Goal: Task Accomplishment & Management: Manage account settings

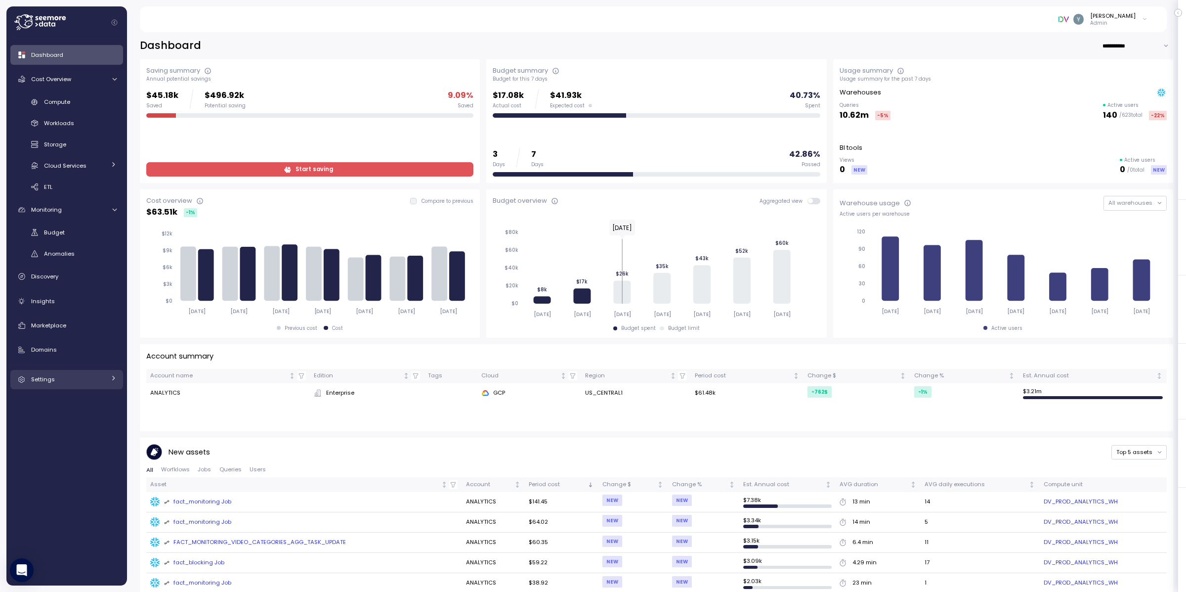
click at [113, 376] on icon at bounding box center [113, 378] width 6 height 6
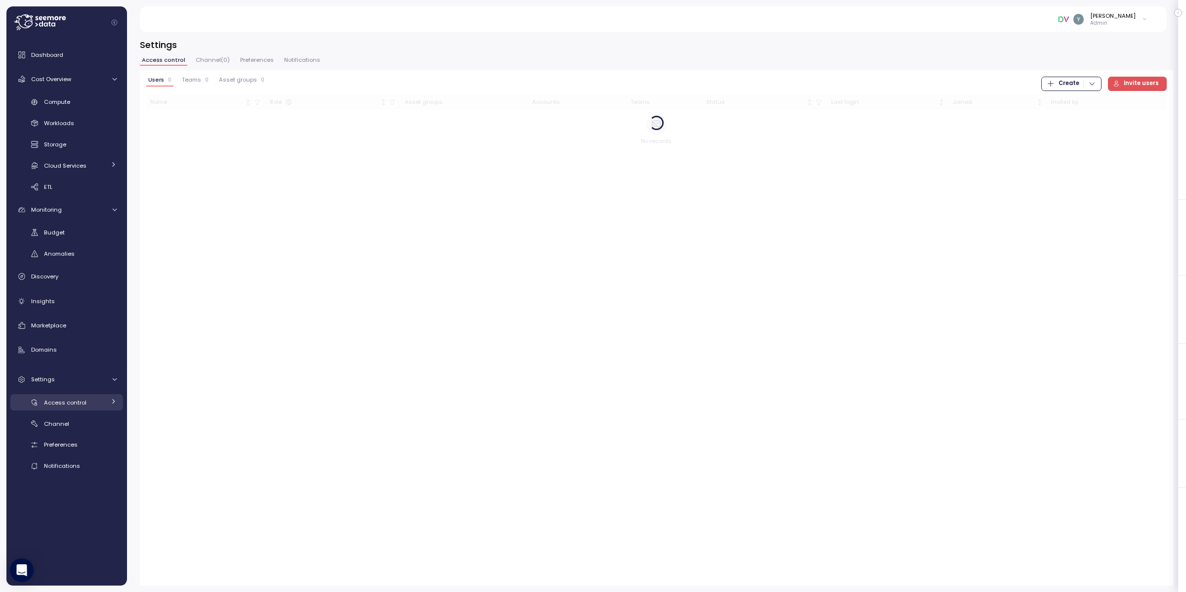
click at [100, 403] on div "Access control" at bounding box center [74, 402] width 61 height 10
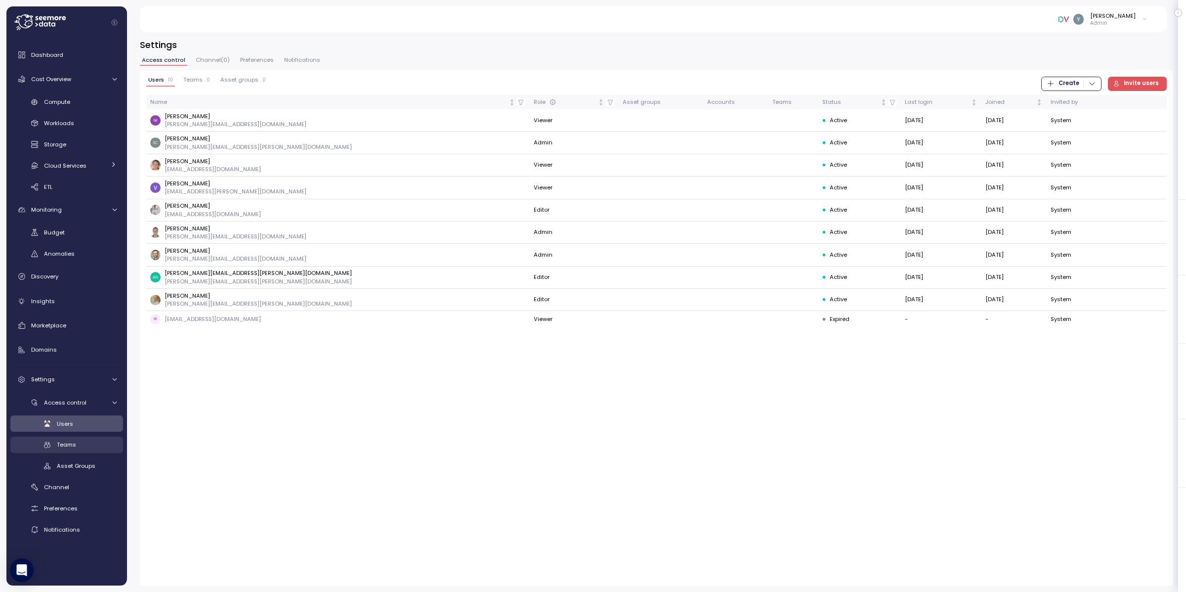
click at [70, 448] on div "Teams" at bounding box center [87, 444] width 60 height 10
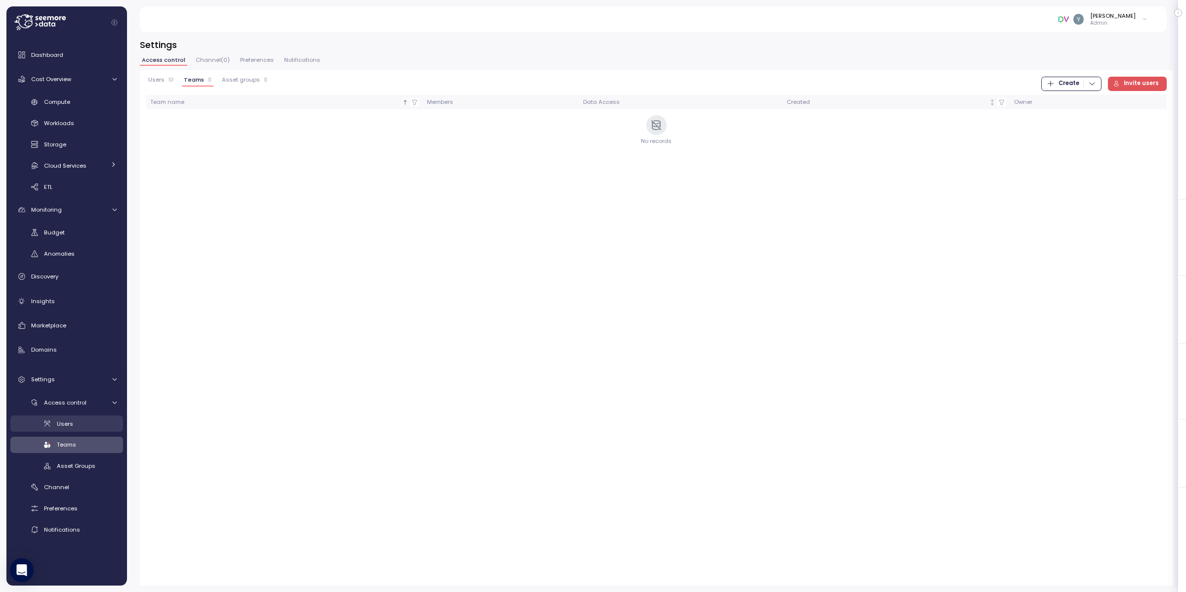
click at [73, 424] on div "Users" at bounding box center [87, 424] width 60 height 10
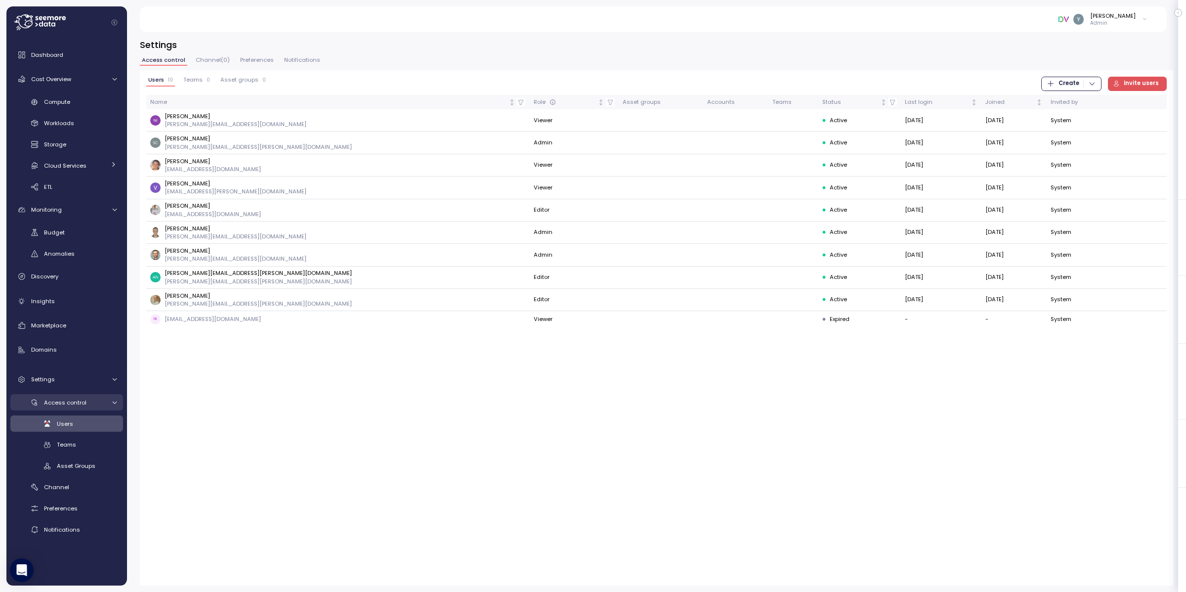
click at [109, 400] on div at bounding box center [113, 402] width 10 height 6
click at [117, 379] on icon at bounding box center [114, 379] width 6 height 6
click at [114, 380] on icon at bounding box center [113, 378] width 6 height 6
click at [110, 406] on div at bounding box center [113, 402] width 6 height 10
click at [73, 470] on link "Asset Groups" at bounding box center [66, 466] width 113 height 16
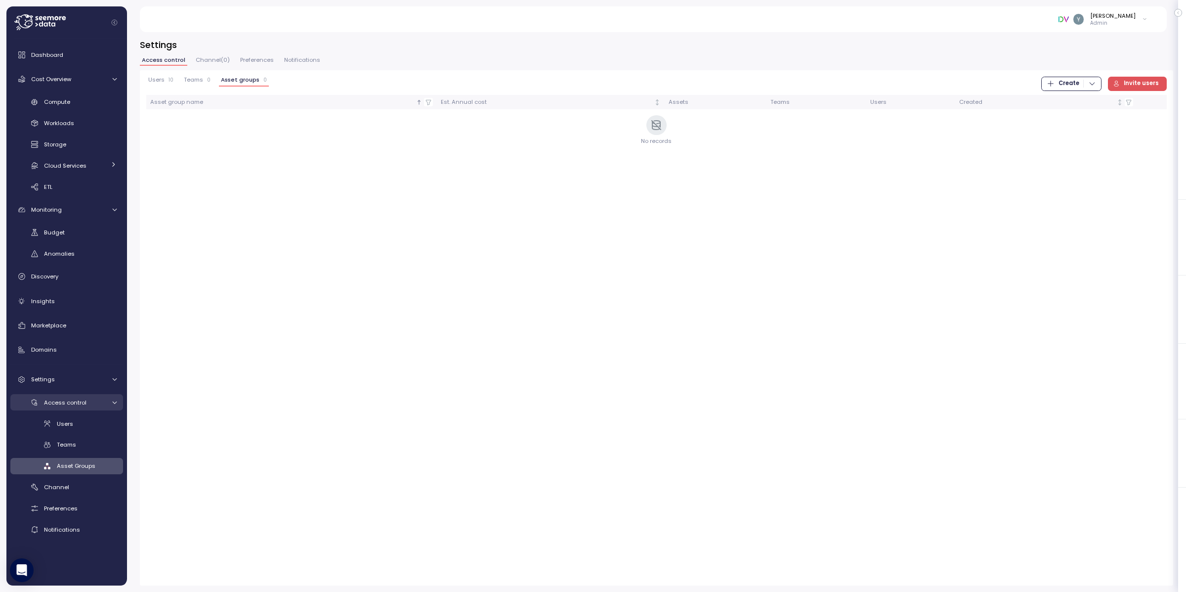
click at [114, 400] on icon at bounding box center [114, 402] width 6 height 6
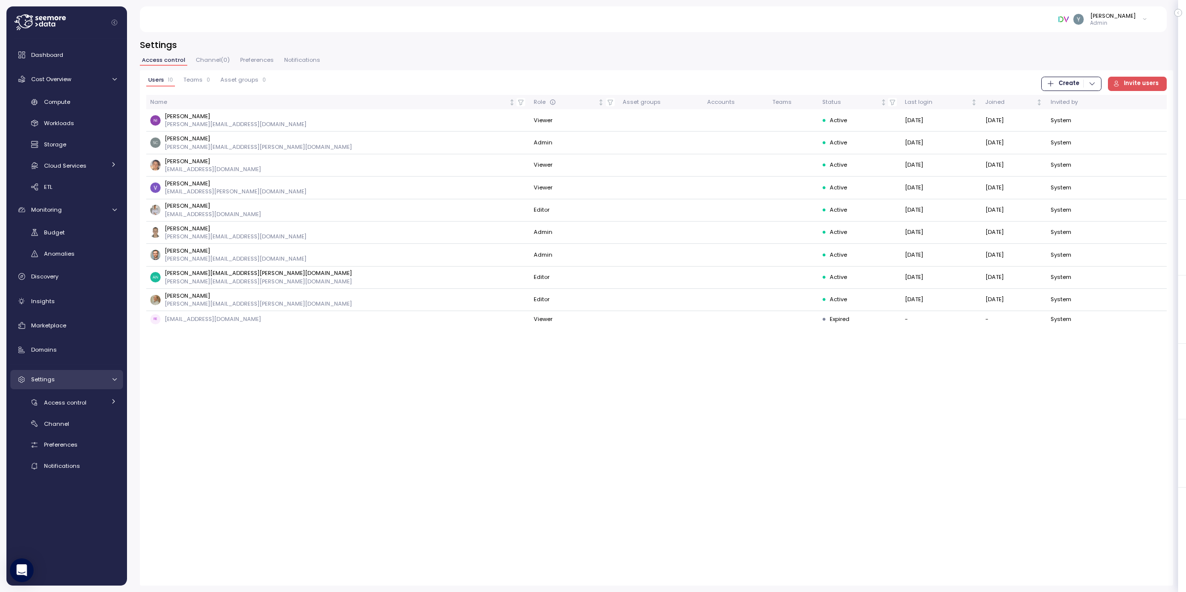
click at [115, 380] on icon at bounding box center [114, 379] width 4 height 2
click at [52, 51] on span "Dashboard" at bounding box center [47, 55] width 32 height 8
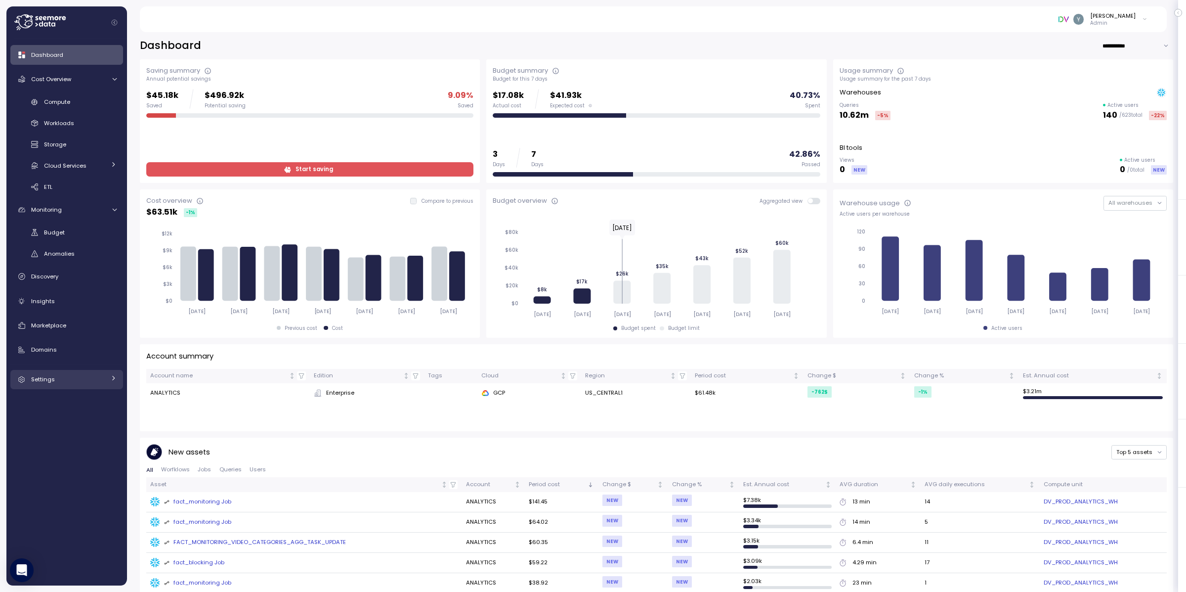
click at [80, 374] on div "Settings" at bounding box center [68, 379] width 74 height 10
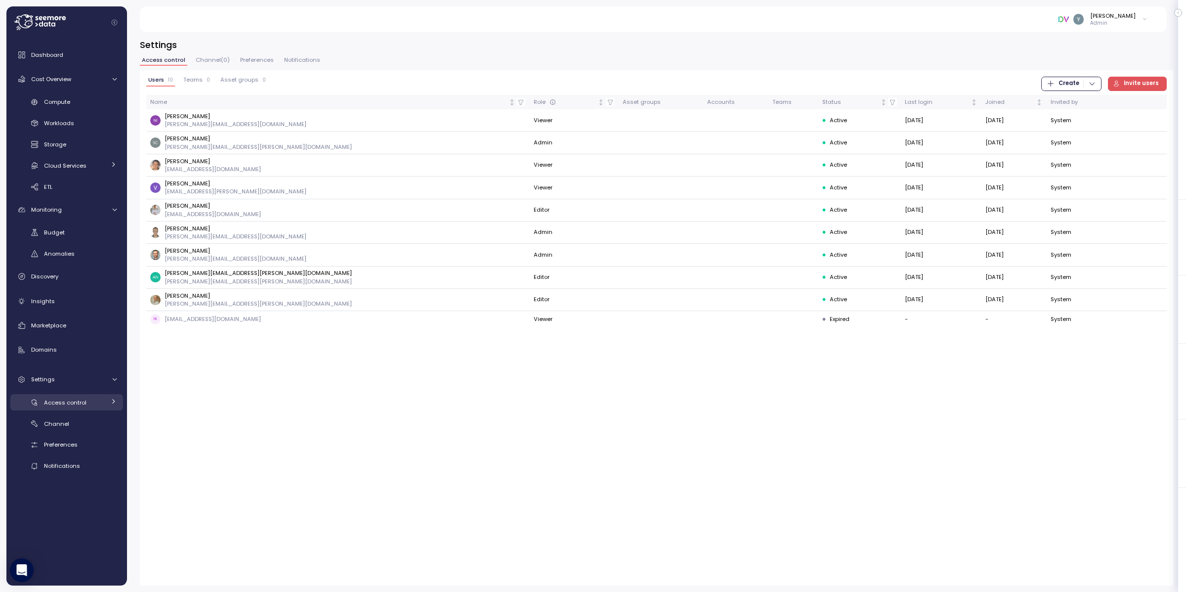
click at [103, 402] on div "Access control" at bounding box center [74, 402] width 61 height 10
click at [87, 468] on span "Asset Groups" at bounding box center [76, 466] width 39 height 8
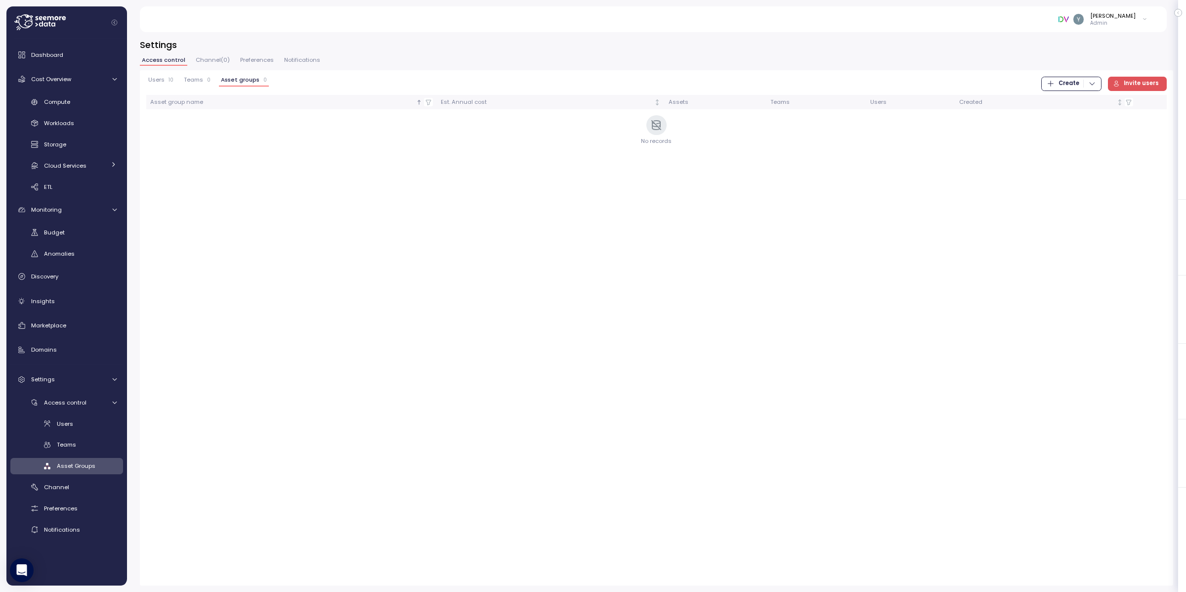
click at [933, 81] on span "Create" at bounding box center [1068, 83] width 21 height 13
click at [933, 77] on div "Users 10 Teams 0 Asset groups 0 Create Invite users" at bounding box center [656, 84] width 1020 height 14
click at [116, 399] on icon at bounding box center [114, 402] width 6 height 6
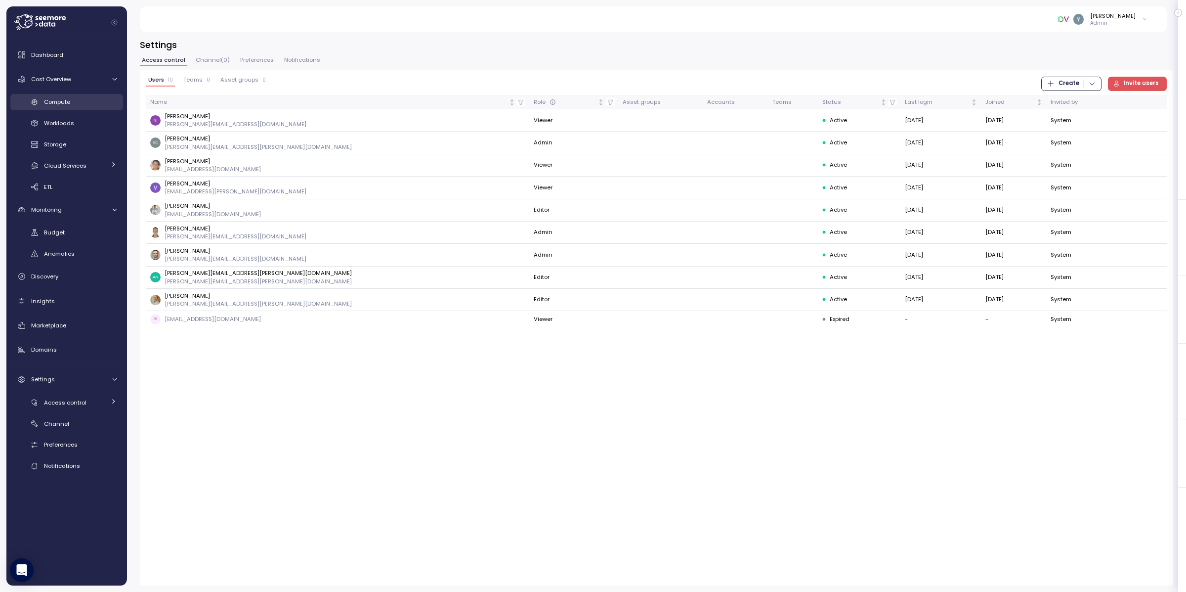
click at [87, 94] on link "Compute" at bounding box center [66, 102] width 113 height 16
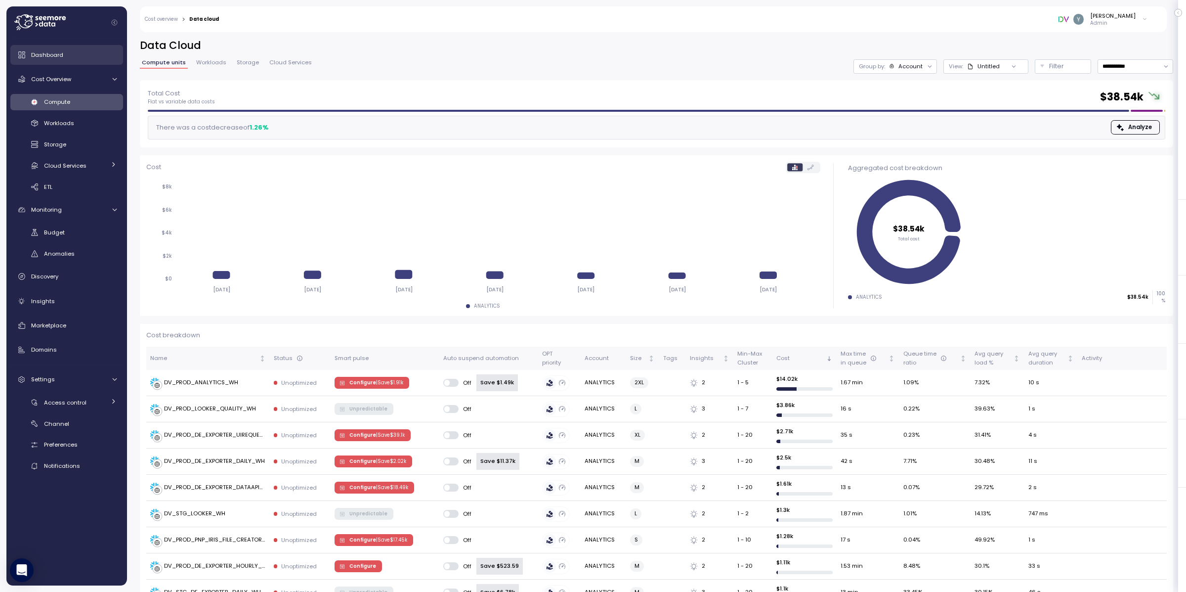
click at [69, 55] on div "Dashboard" at bounding box center [73, 55] width 85 height 10
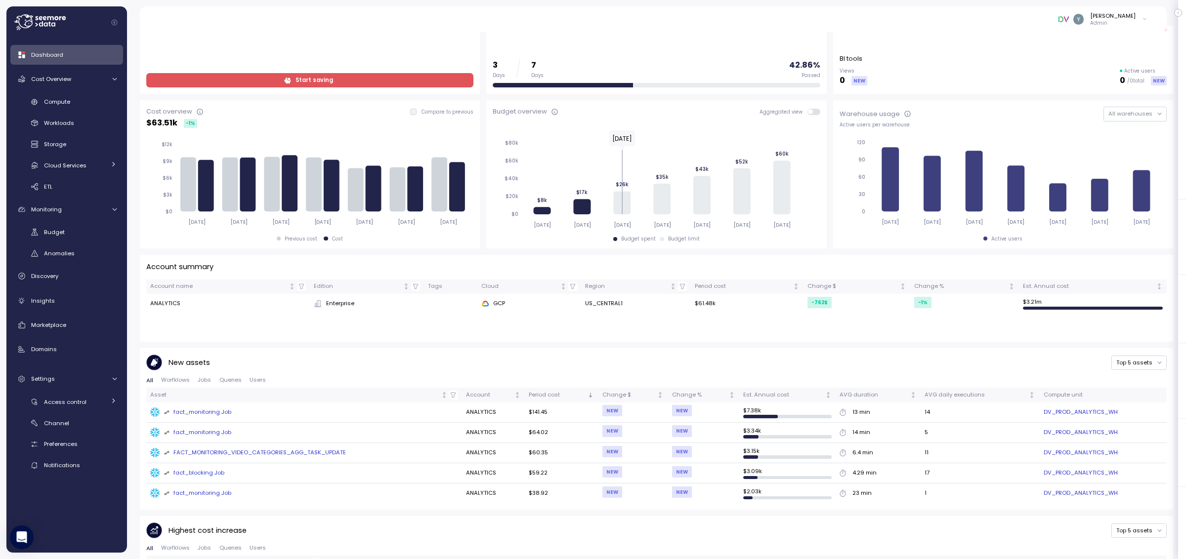
scroll to position [96, 0]
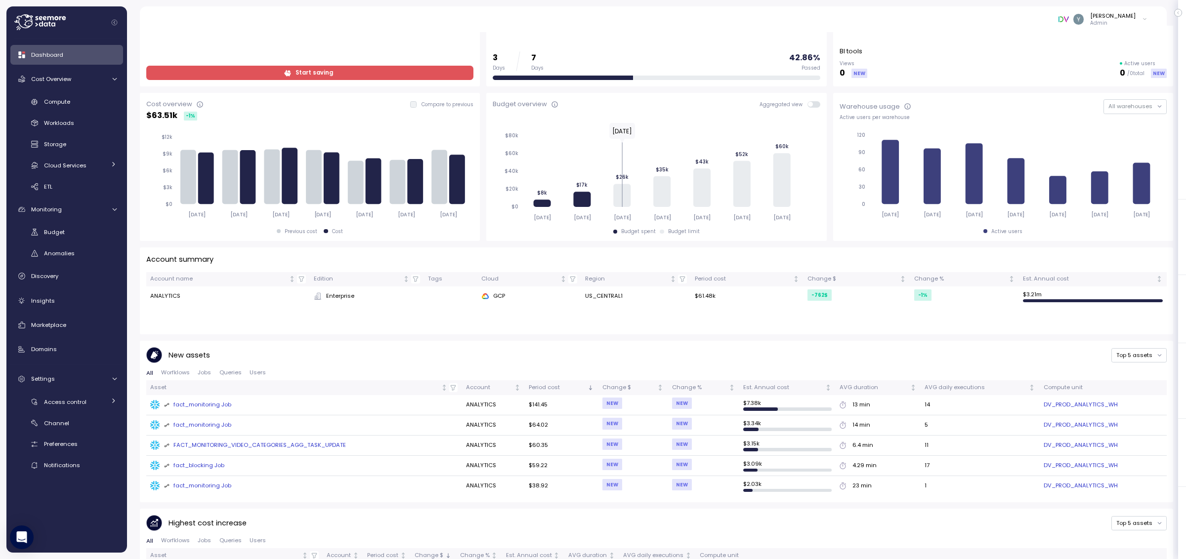
click at [221, 403] on div "fact_monitoring Job" at bounding box center [198, 405] width 68 height 9
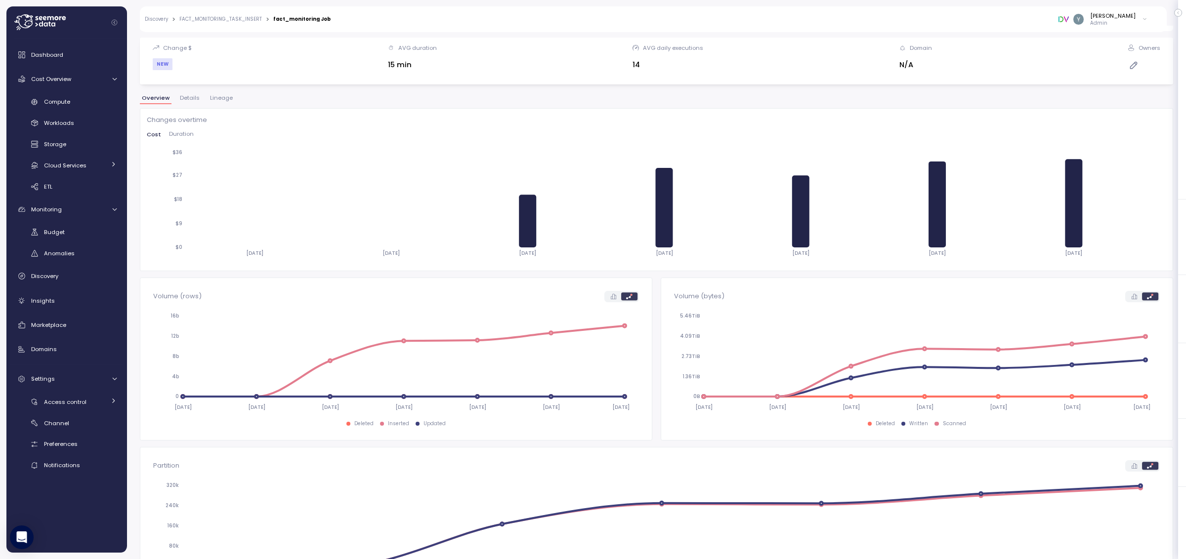
scroll to position [79, 0]
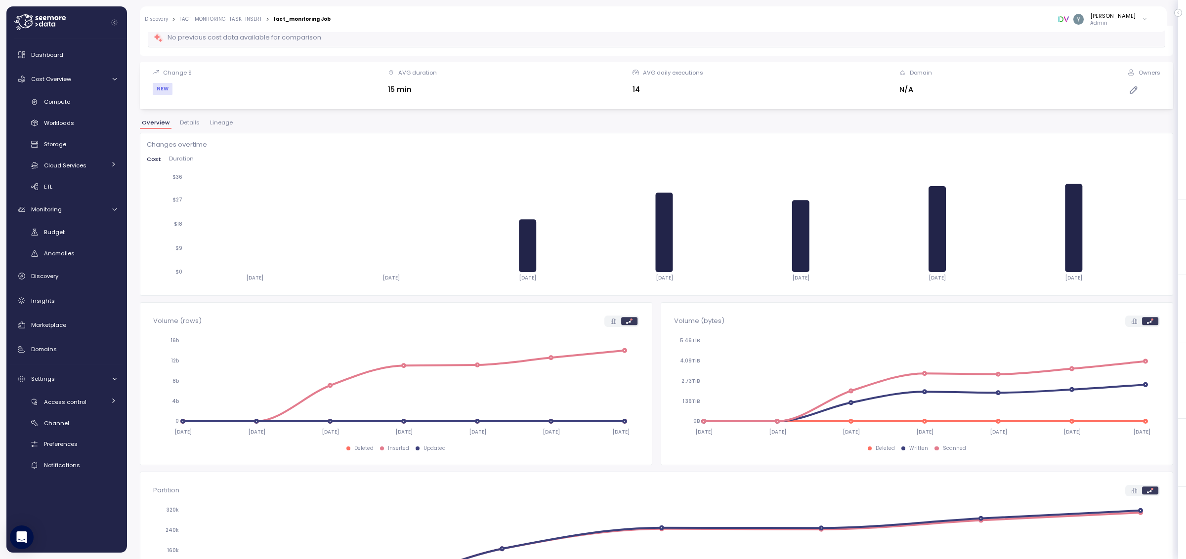
click at [223, 124] on span "Lineage" at bounding box center [221, 122] width 23 height 5
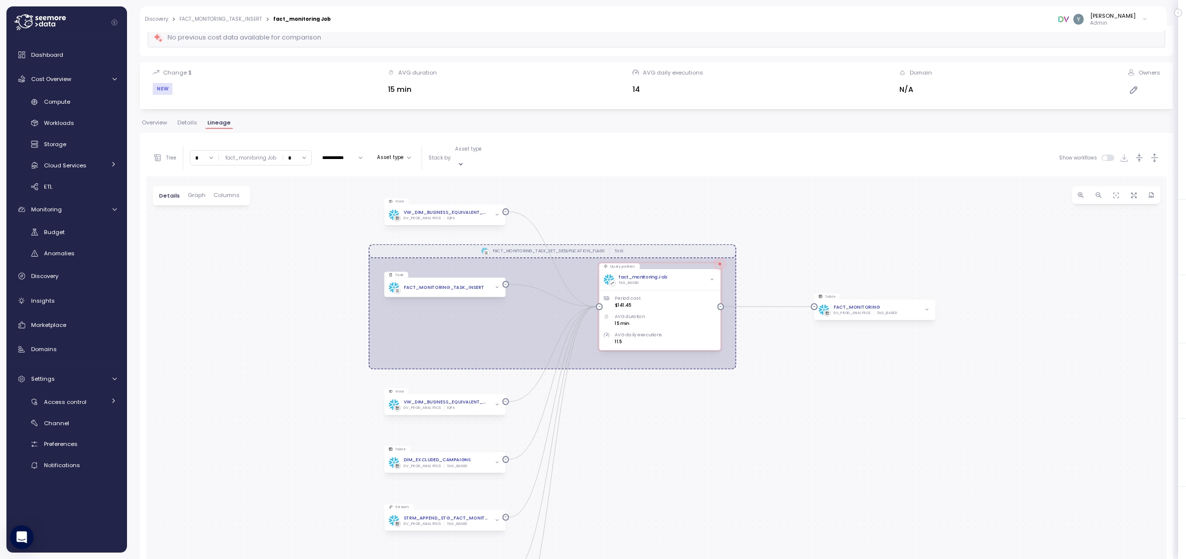
click at [194, 193] on span "Graph" at bounding box center [197, 195] width 18 height 5
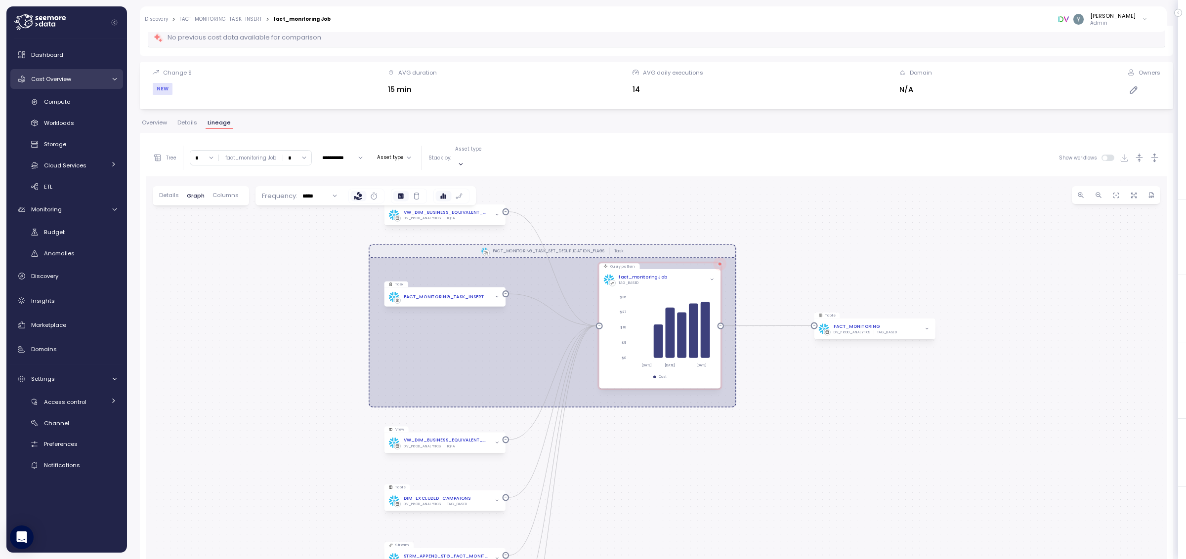
click at [67, 75] on span "Cost Overview" at bounding box center [51, 79] width 40 height 8
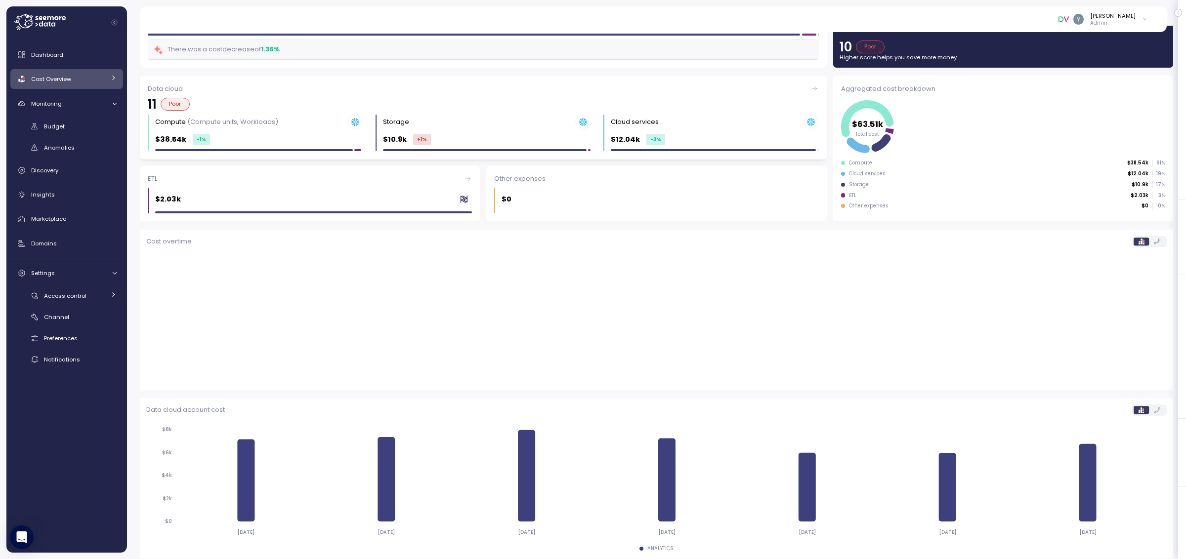
scroll to position [58, 0]
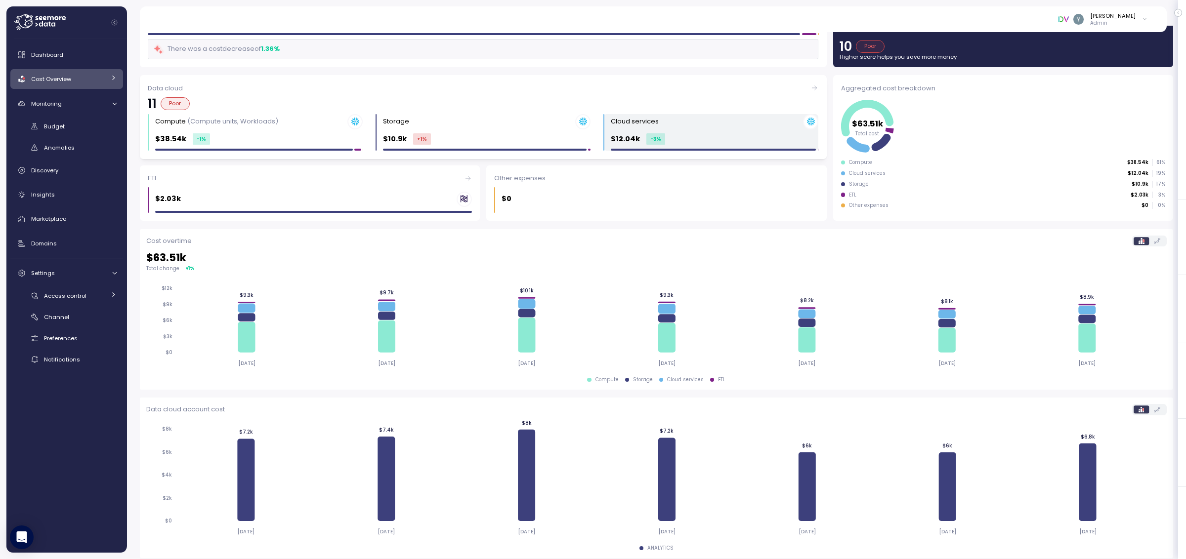
click at [685, 142] on div "$12.04k -3 %" at bounding box center [715, 138] width 208 height 11
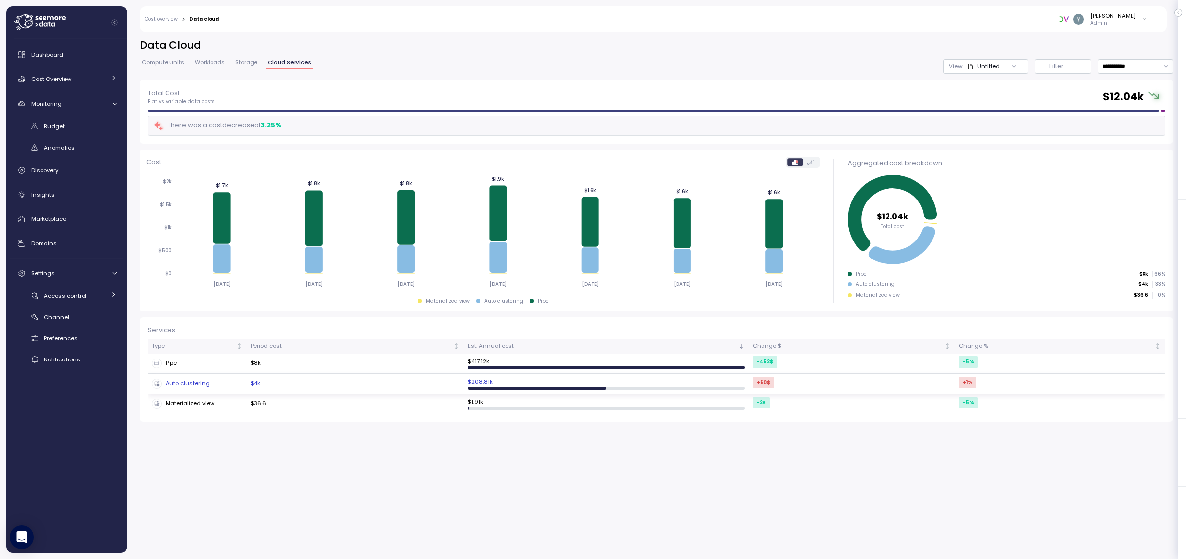
click at [201, 380] on div "Auto clustering" at bounding box center [197, 384] width 91 height 10
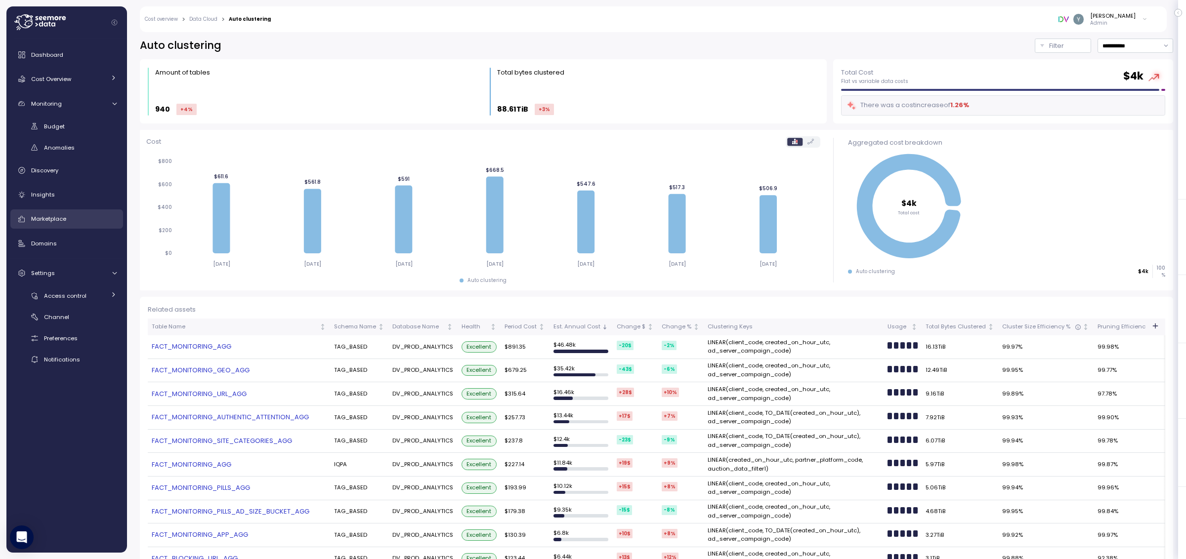
click at [42, 222] on span "Marketplace" at bounding box center [48, 219] width 35 height 8
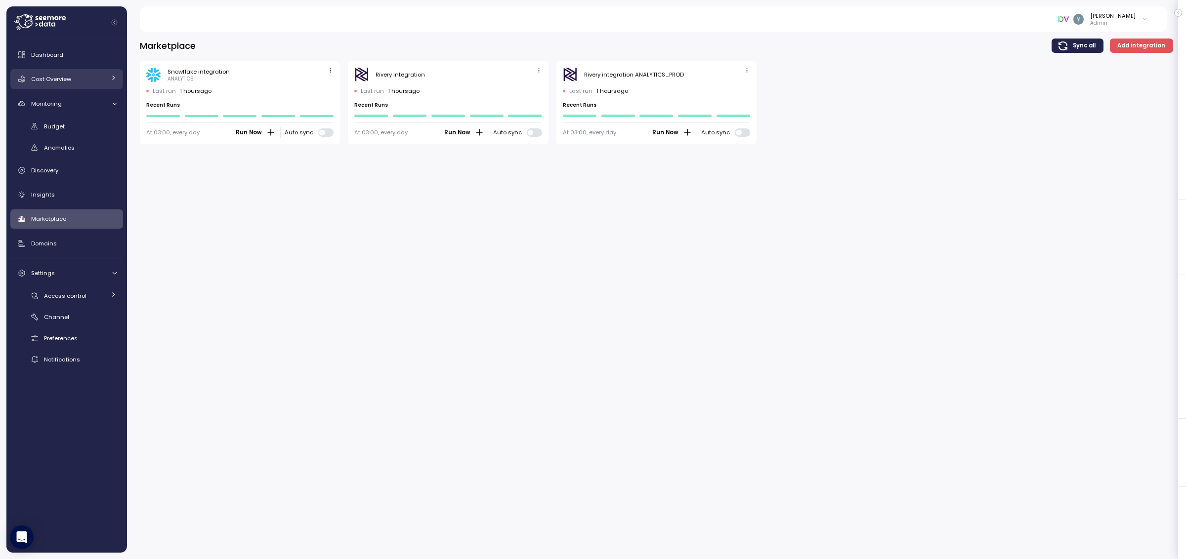
click at [88, 80] on div "Cost Overview" at bounding box center [68, 79] width 74 height 10
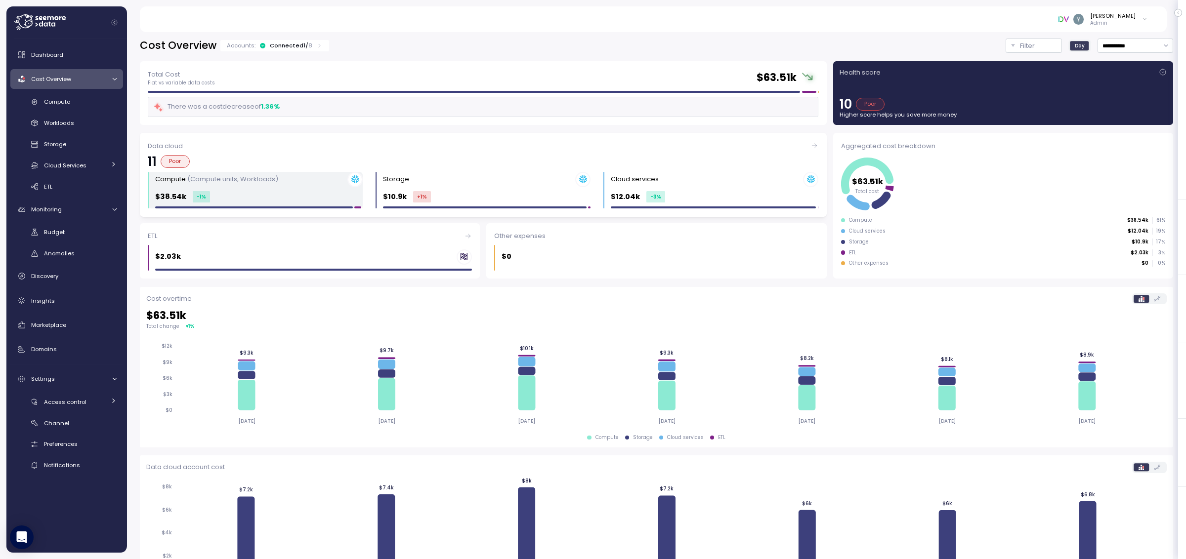
click at [297, 196] on div "$38.54k -1 %" at bounding box center [259, 196] width 208 height 11
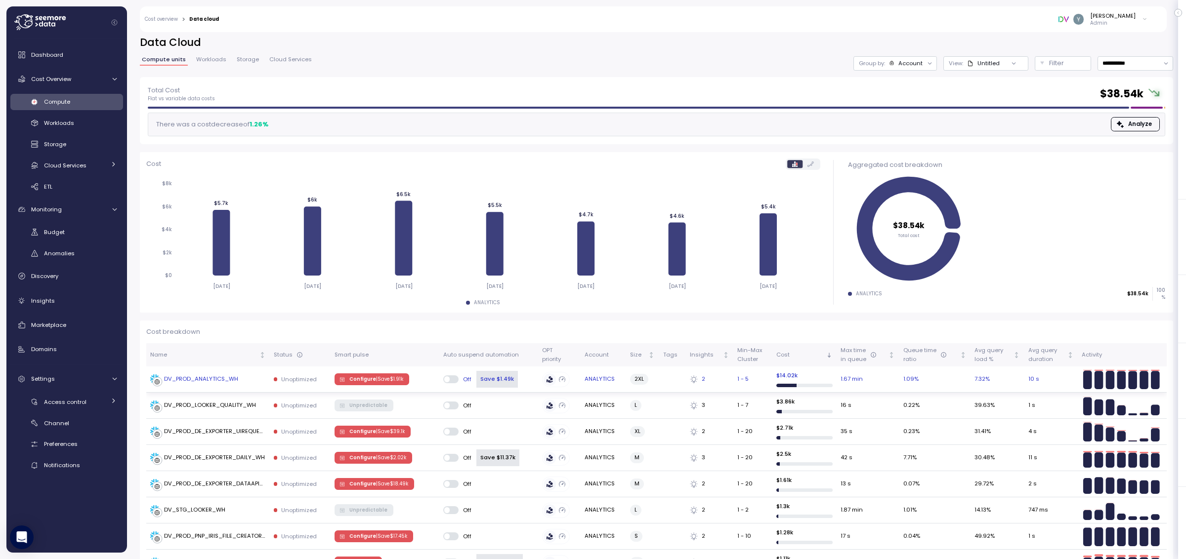
scroll to position [21, 0]
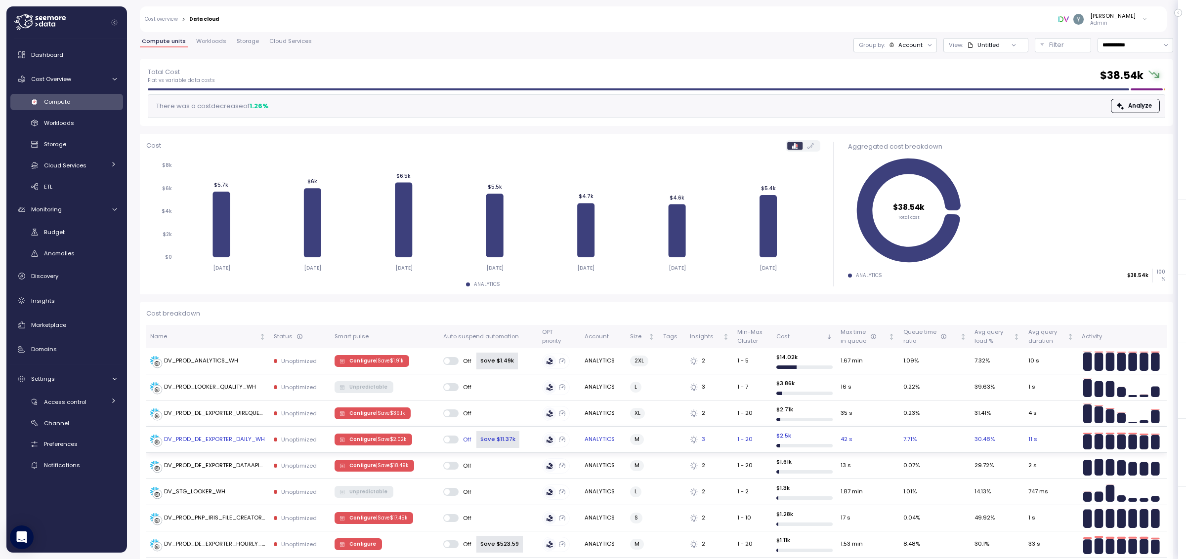
click at [233, 440] on div "DV_PROD_DE_EXPORTER_DAILY_WH" at bounding box center [214, 439] width 101 height 9
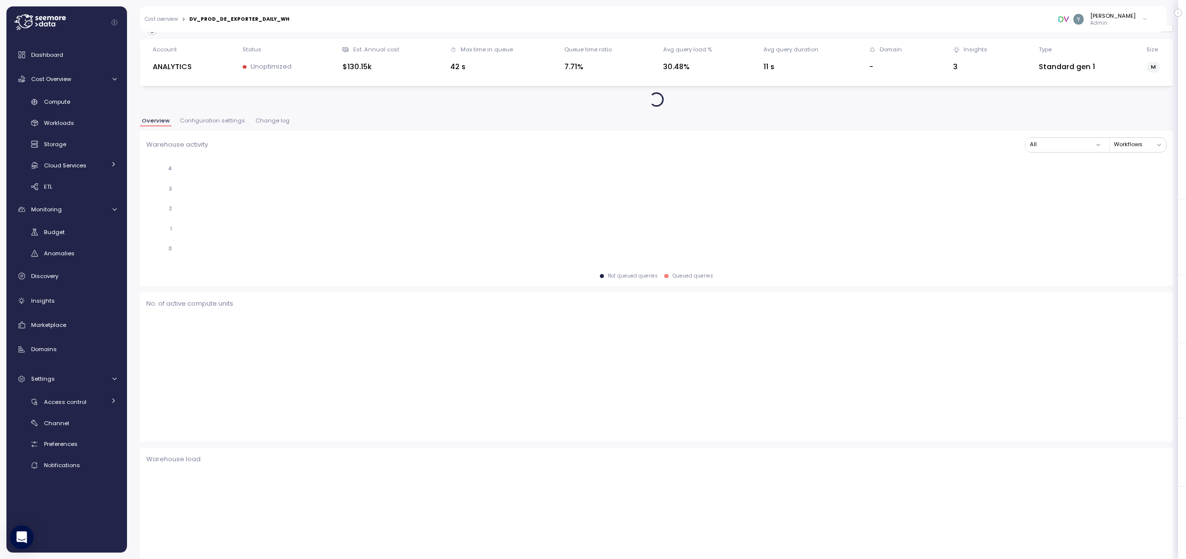
scroll to position [18, 0]
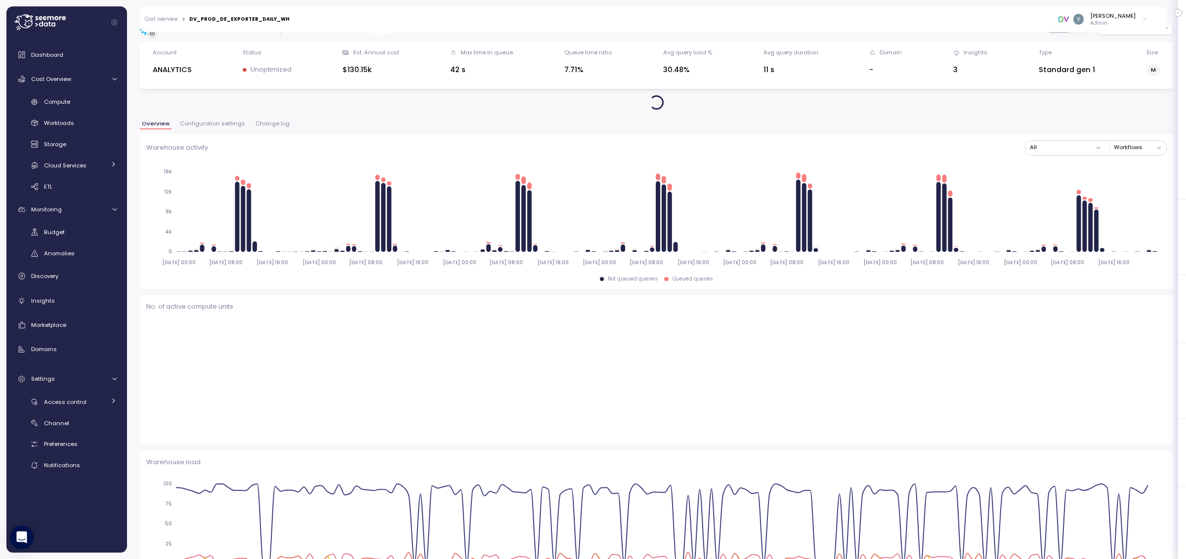
click at [229, 125] on span "Configuration settings" at bounding box center [212, 123] width 65 height 5
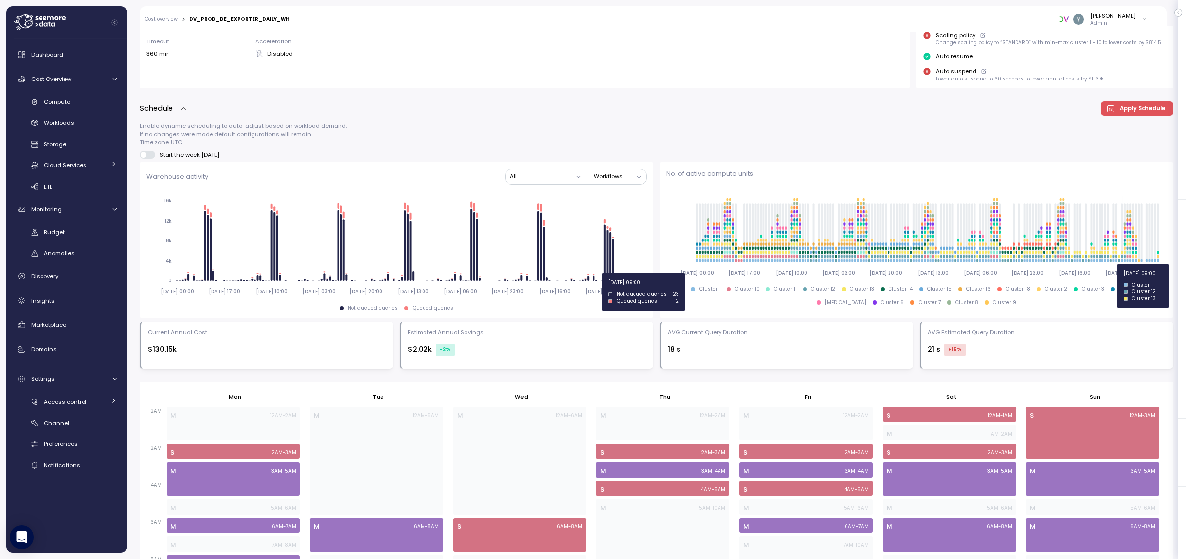
scroll to position [228, 0]
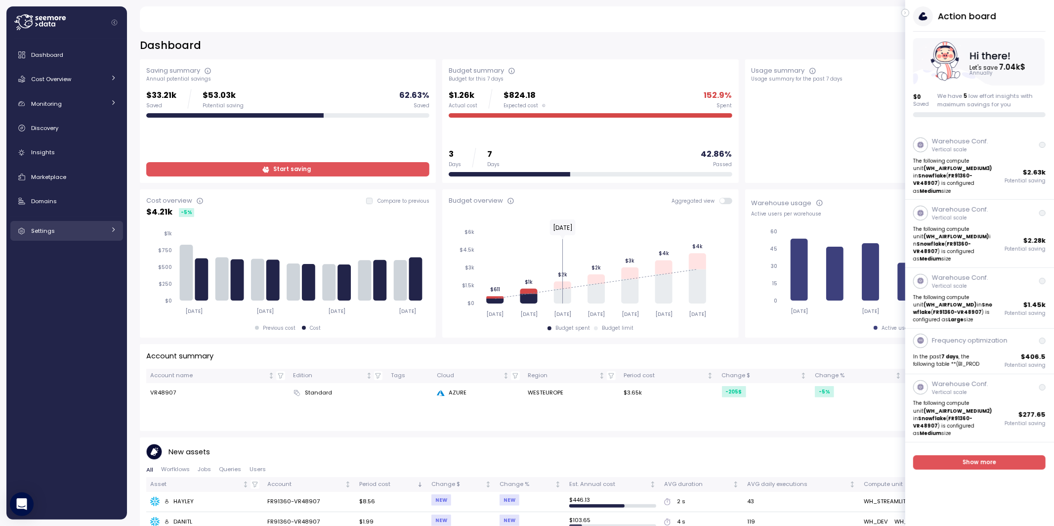
click at [112, 230] on icon at bounding box center [113, 229] width 6 height 6
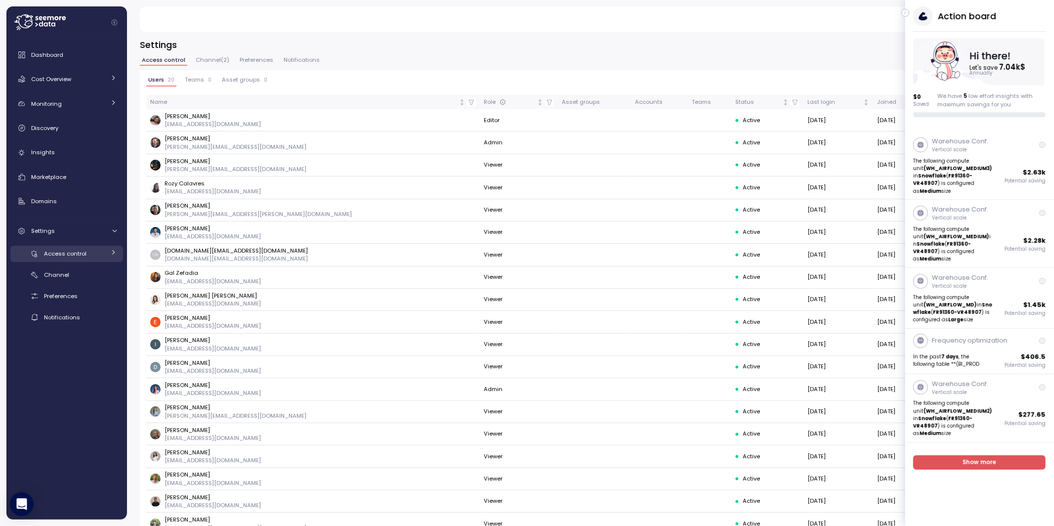
click at [107, 254] on link "Access control" at bounding box center [66, 254] width 113 height 16
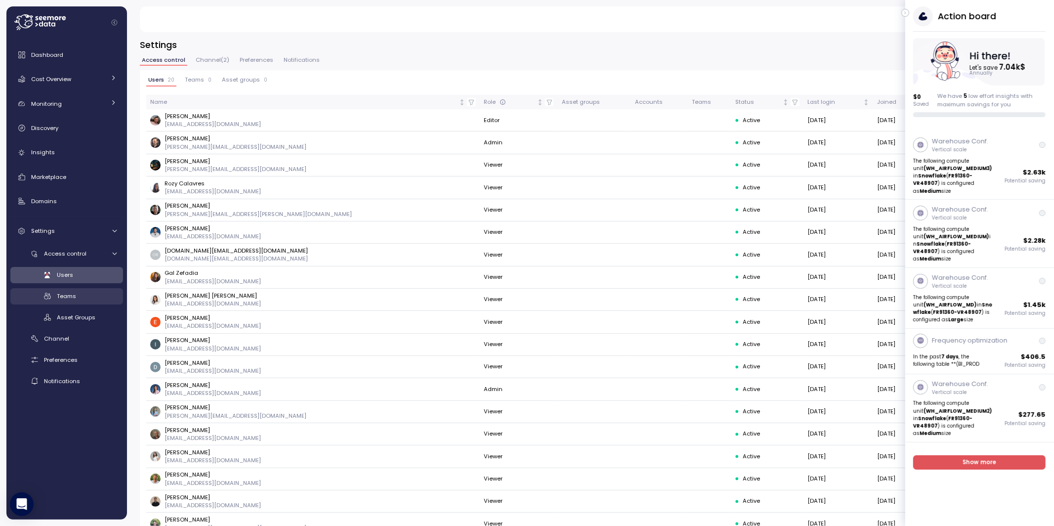
click at [70, 293] on span "Teams" at bounding box center [66, 296] width 19 height 8
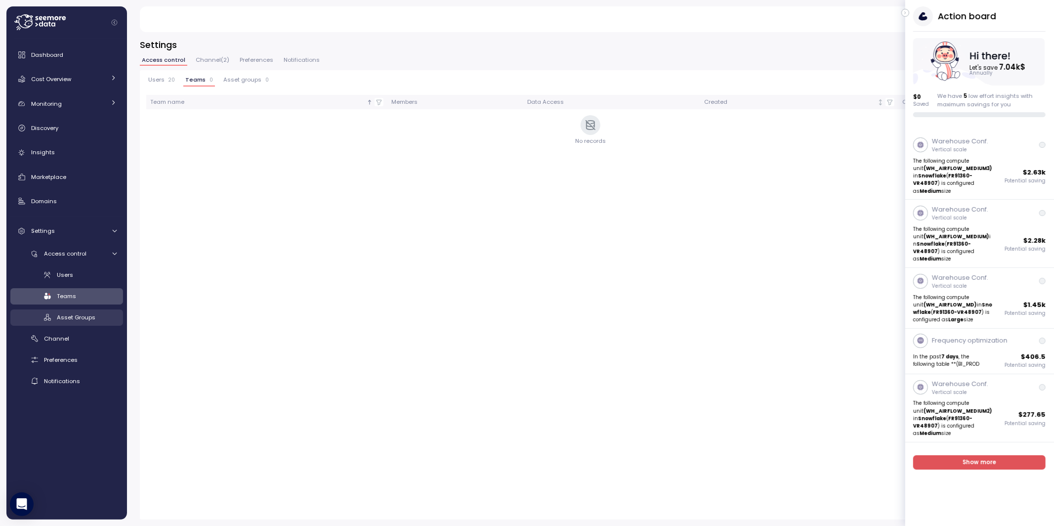
click at [75, 318] on span "Asset Groups" at bounding box center [76, 317] width 39 height 8
click at [118, 249] on link "Access control" at bounding box center [66, 254] width 113 height 16
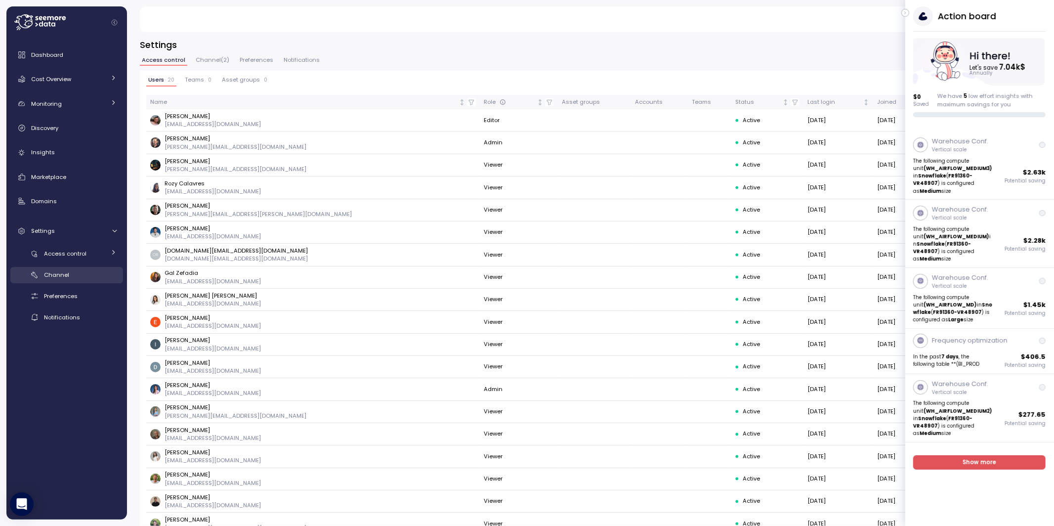
click at [75, 275] on div "Channel" at bounding box center [80, 275] width 73 height 10
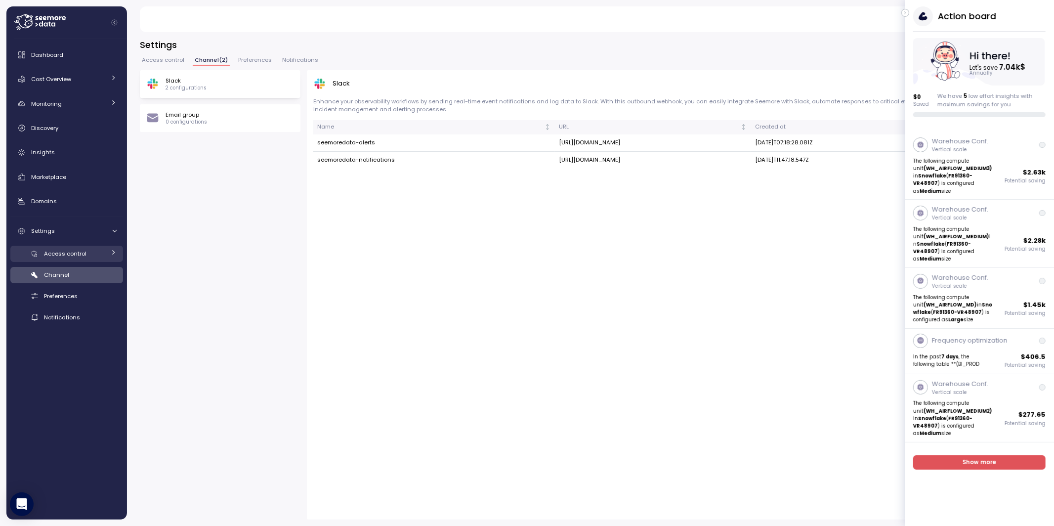
click at [106, 249] on link "Access control" at bounding box center [66, 254] width 113 height 16
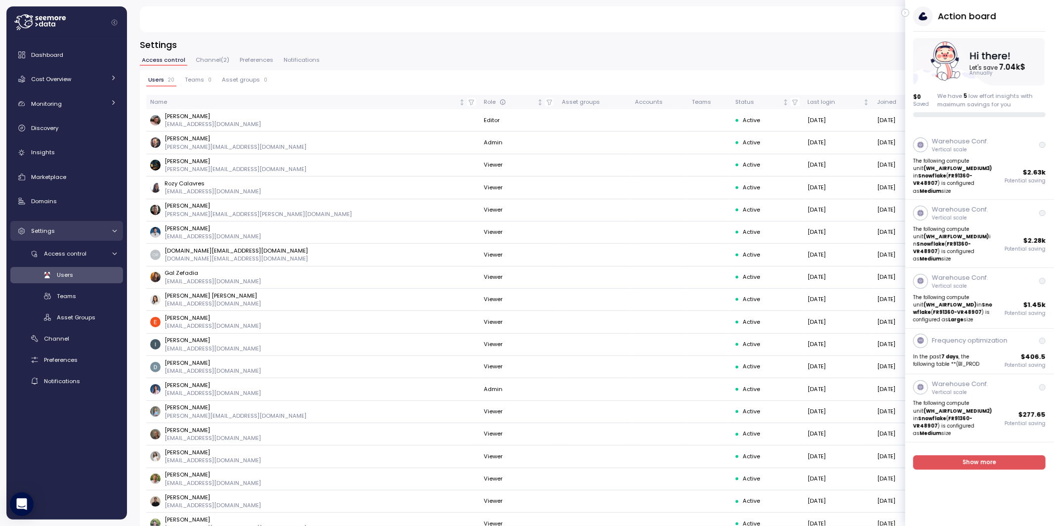
click at [111, 232] on icon at bounding box center [114, 231] width 6 height 6
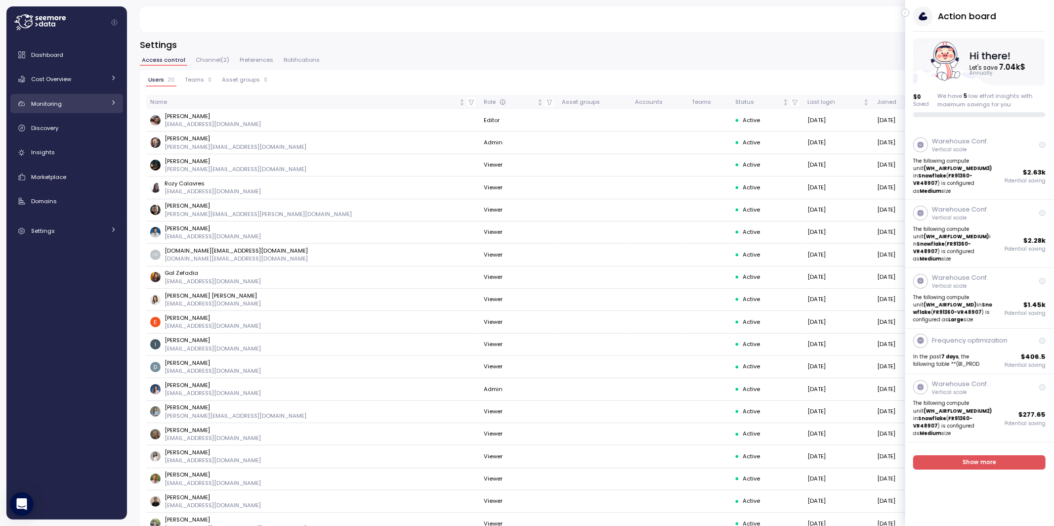
click at [108, 101] on link "Monitoring" at bounding box center [66, 104] width 113 height 20
click at [77, 146] on div "Anomalies" at bounding box center [80, 148] width 73 height 10
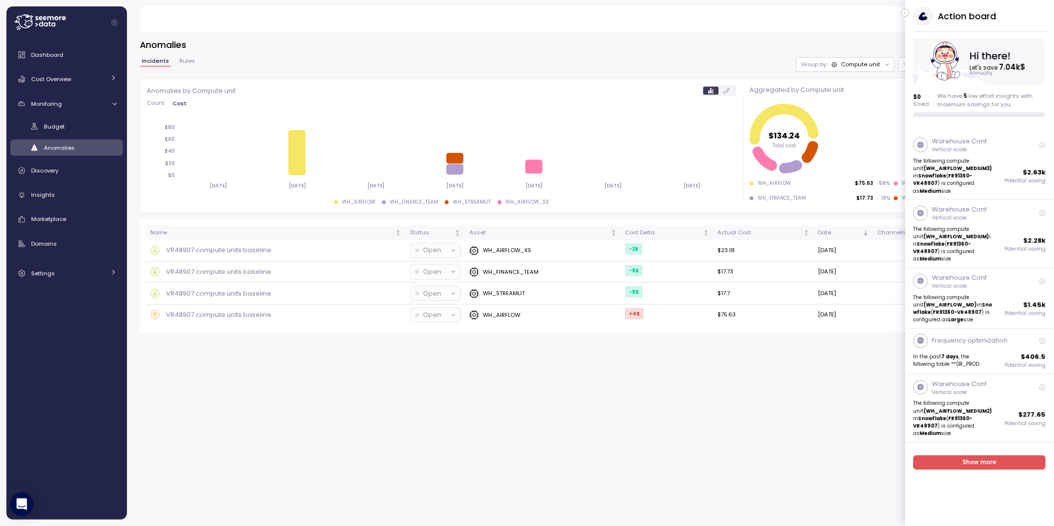
click at [904, 12] on icon "button" at bounding box center [905, 13] width 4 height 12
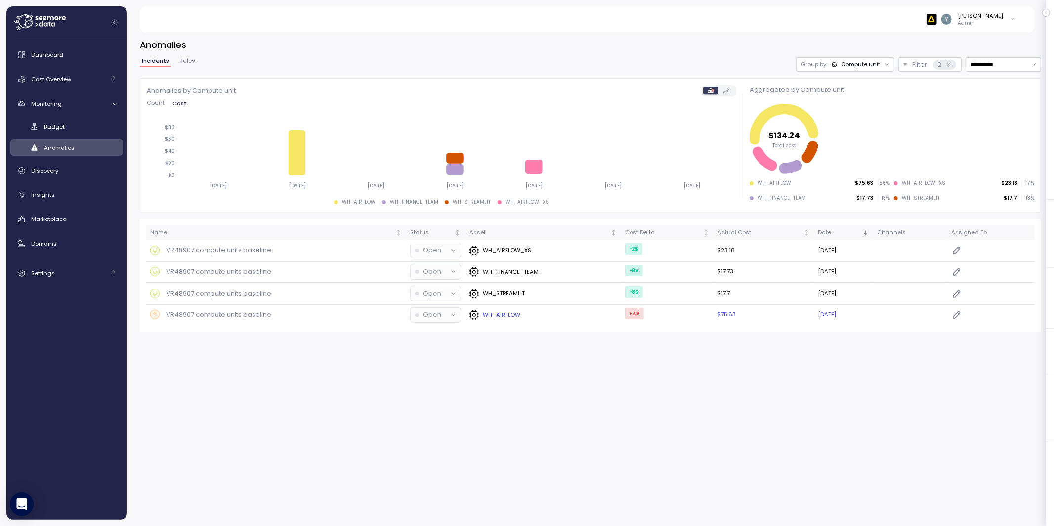
click at [244, 315] on p "VR48907 compute units baseline" at bounding box center [218, 315] width 105 height 10
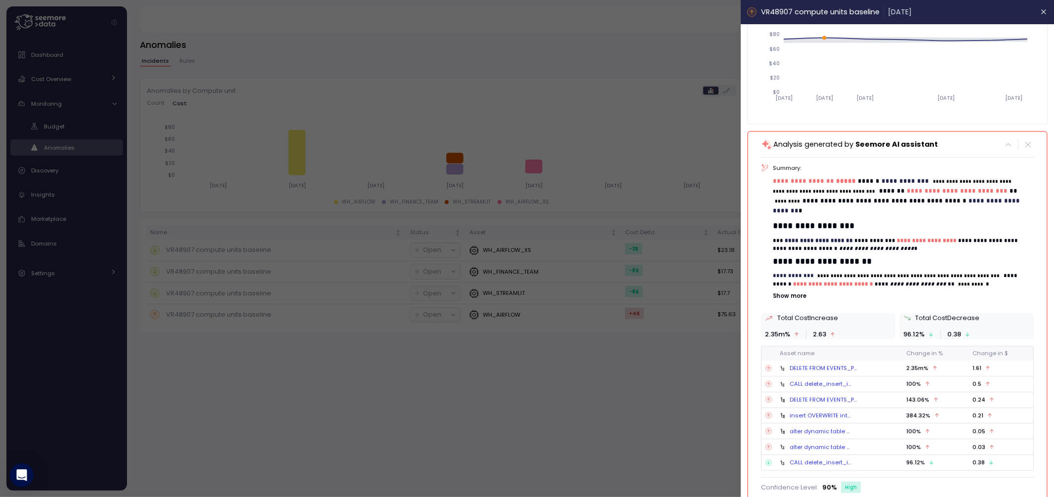
scroll to position [96, 0]
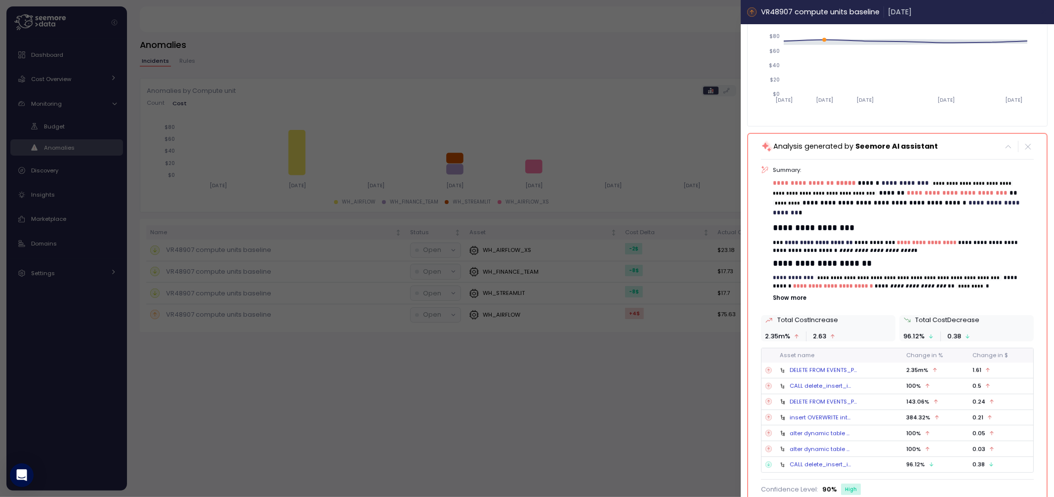
click at [1042, 13] on icon "button" at bounding box center [1044, 12] width 4 height 4
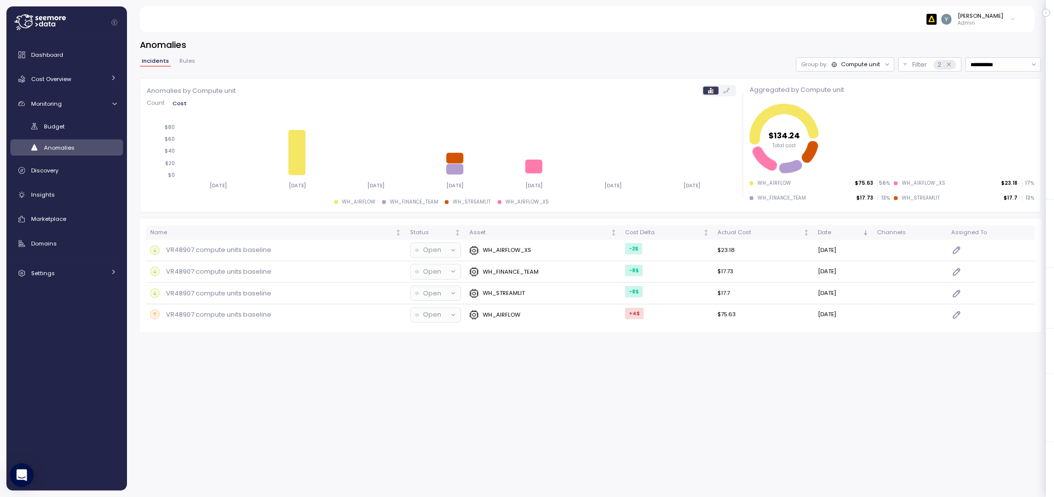
click at [189, 61] on span "Rules" at bounding box center [187, 60] width 16 height 5
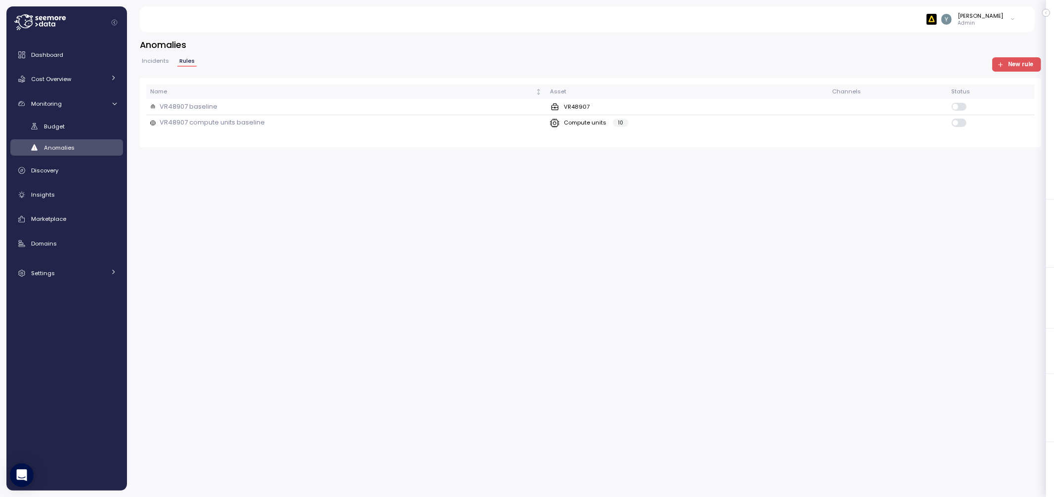
click at [1009, 67] on span "New rule" at bounding box center [1020, 64] width 25 height 13
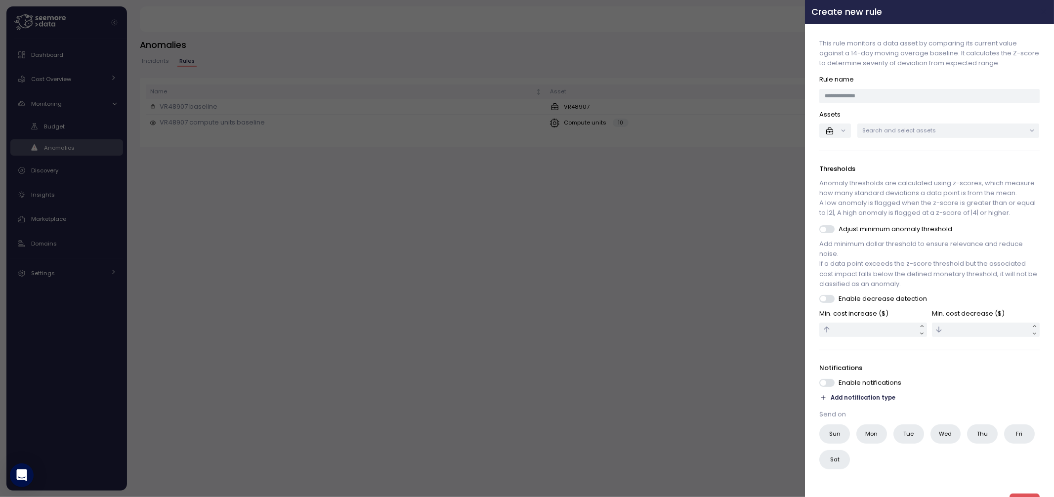
click at [1042, 10] on icon "button" at bounding box center [1044, 12] width 4 height 4
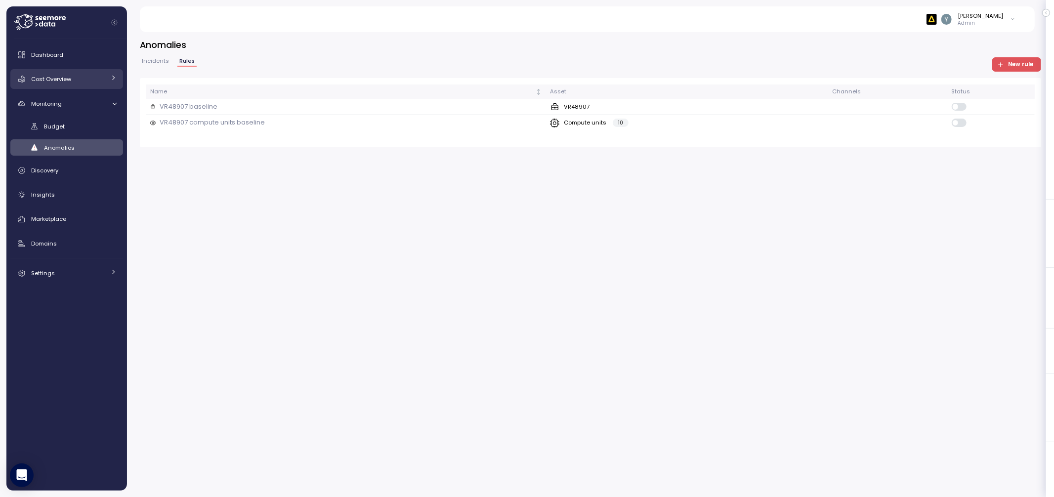
click at [53, 82] on span "Cost Overview" at bounding box center [51, 79] width 40 height 8
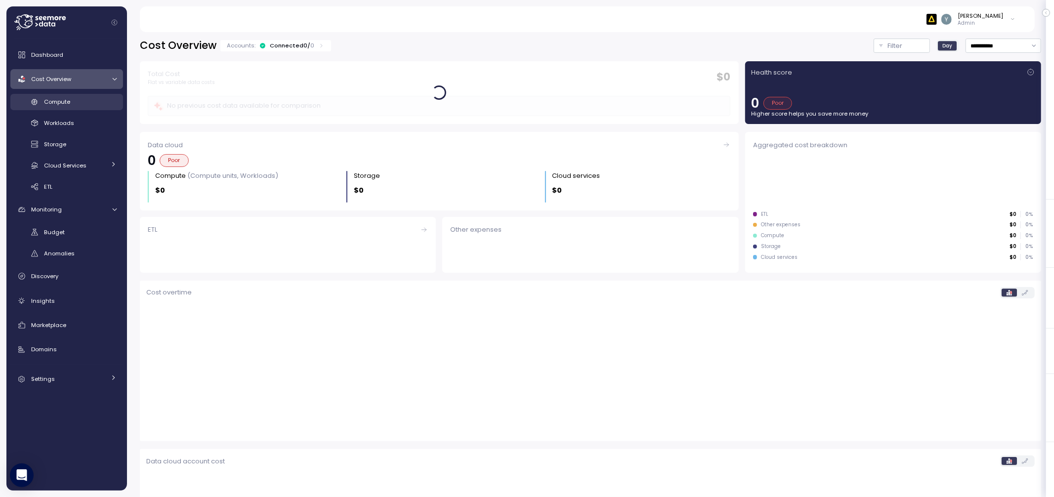
click at [68, 99] on span "Compute" at bounding box center [57, 102] width 26 height 8
